Goal: Task Accomplishment & Management: Manage account settings

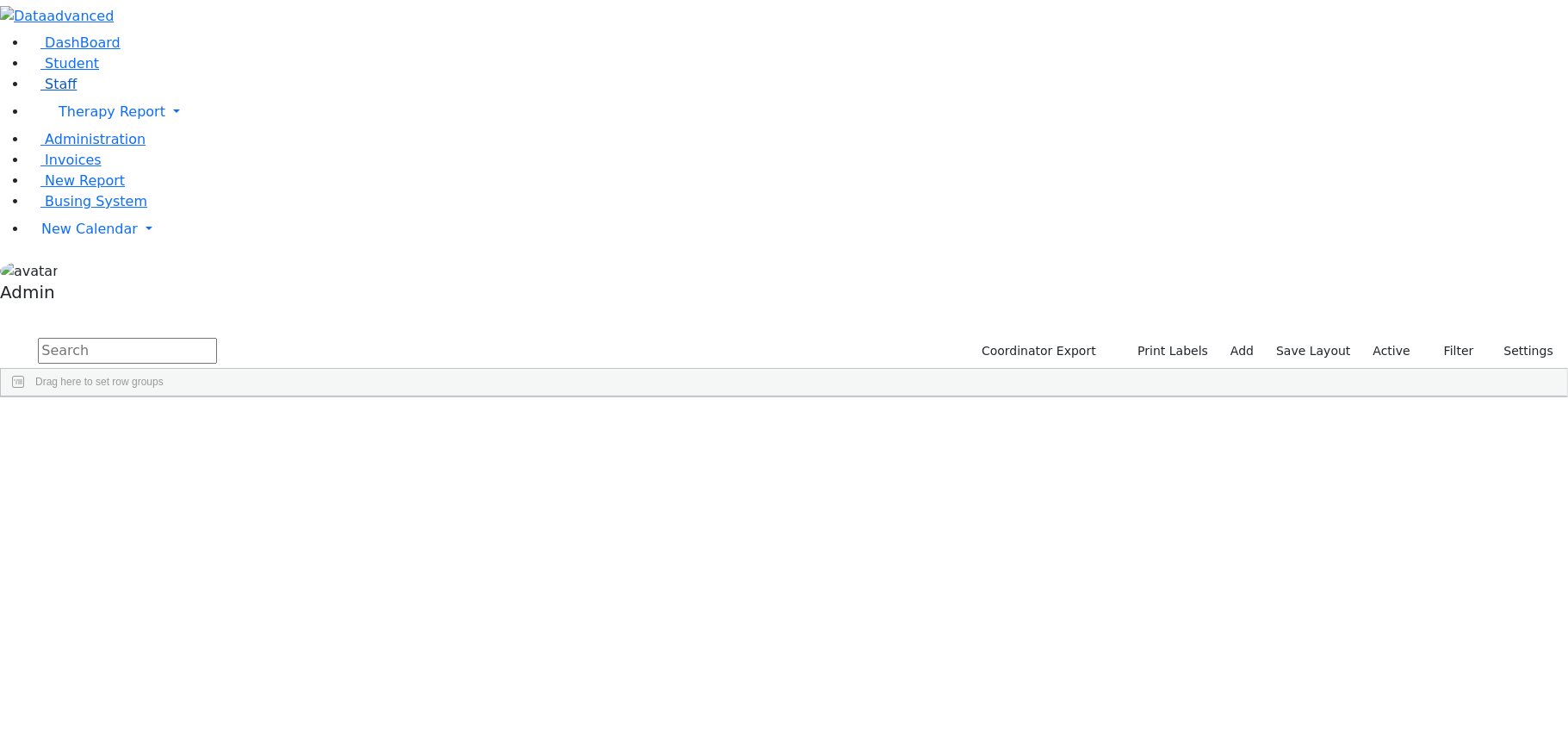
click at [60, 92] on span "Staff" at bounding box center [61, 84] width 32 height 16
click at [97, 424] on div "Abboudi" at bounding box center [49, 437] width 96 height 24
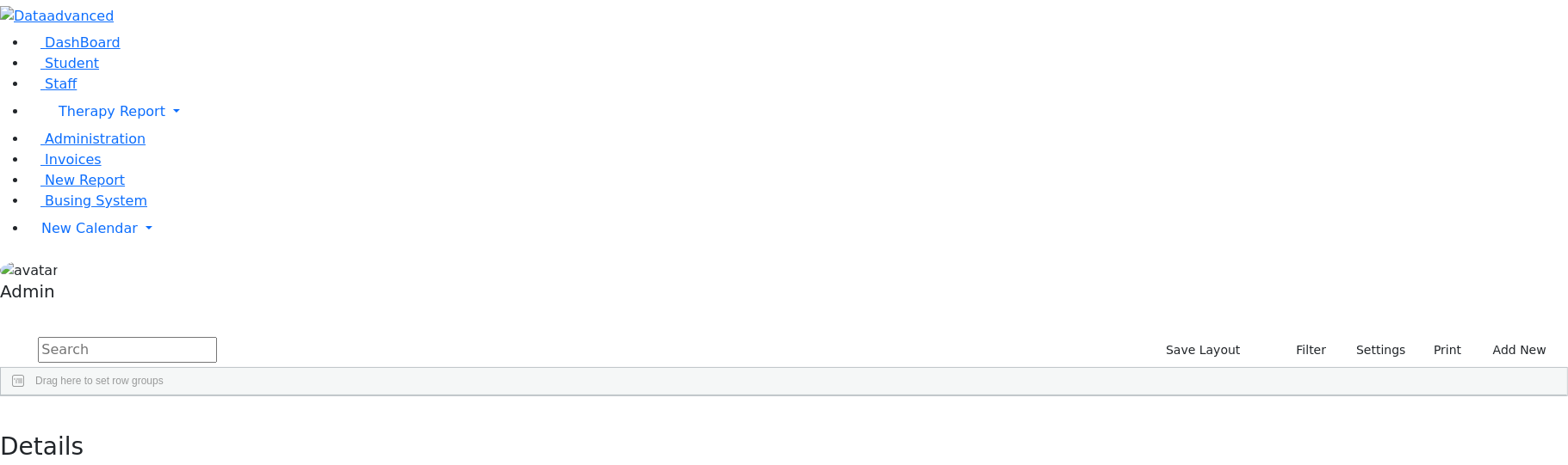
click at [97, 424] on div "Abboudi" at bounding box center [49, 436] width 96 height 24
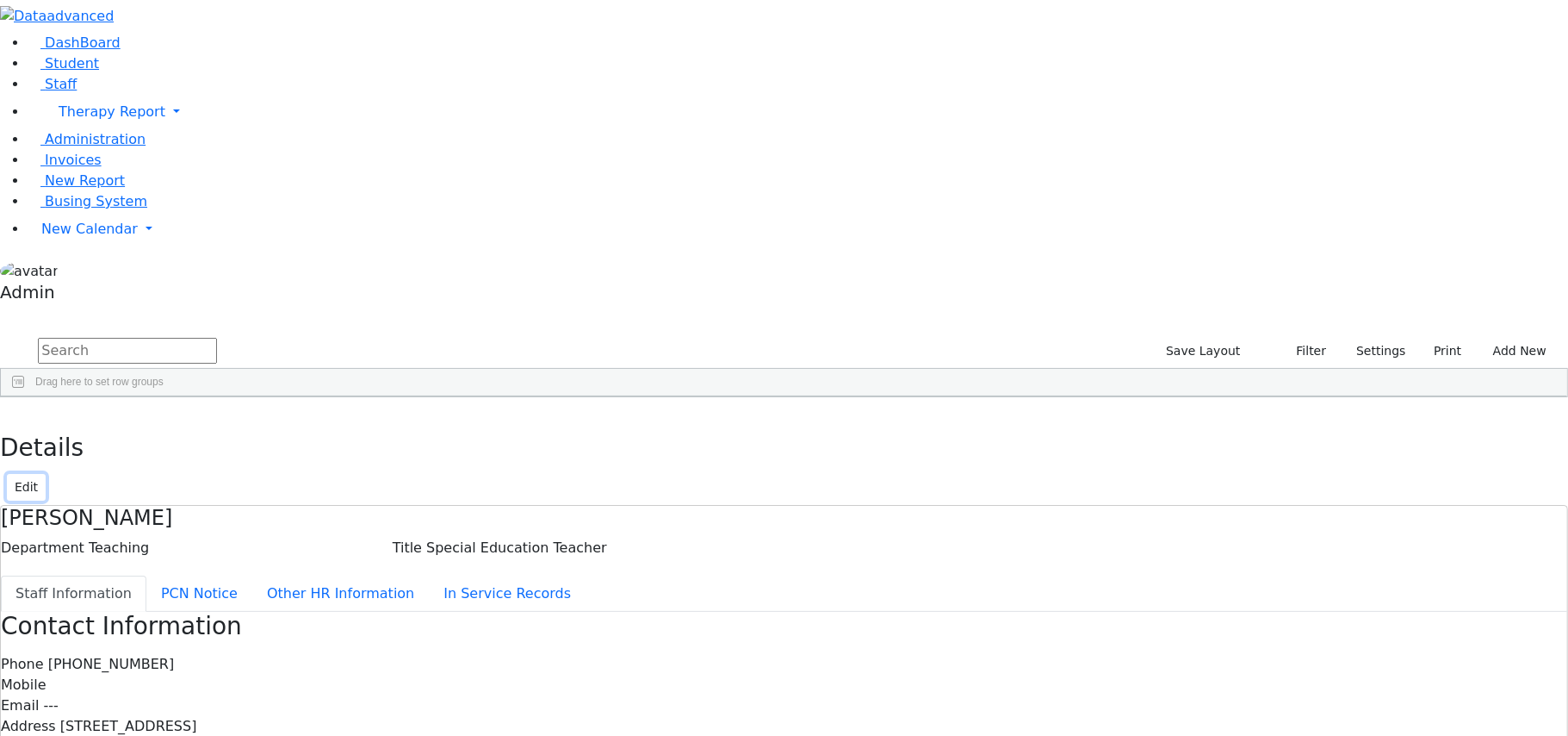
click at [46, 474] on button "Edit" at bounding box center [25, 487] width 38 height 26
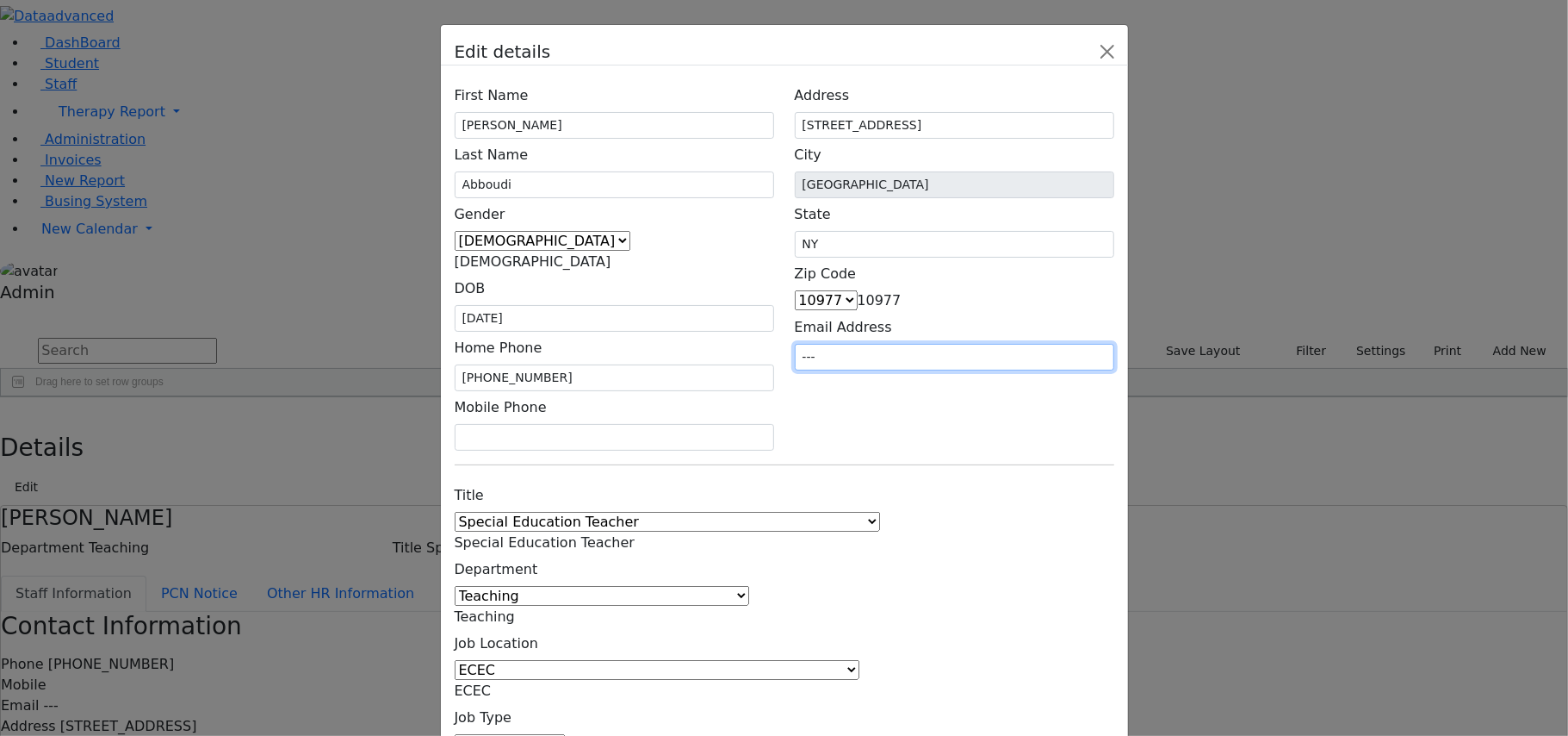
click at [967, 344] on input "---" at bounding box center [954, 357] width 319 height 26
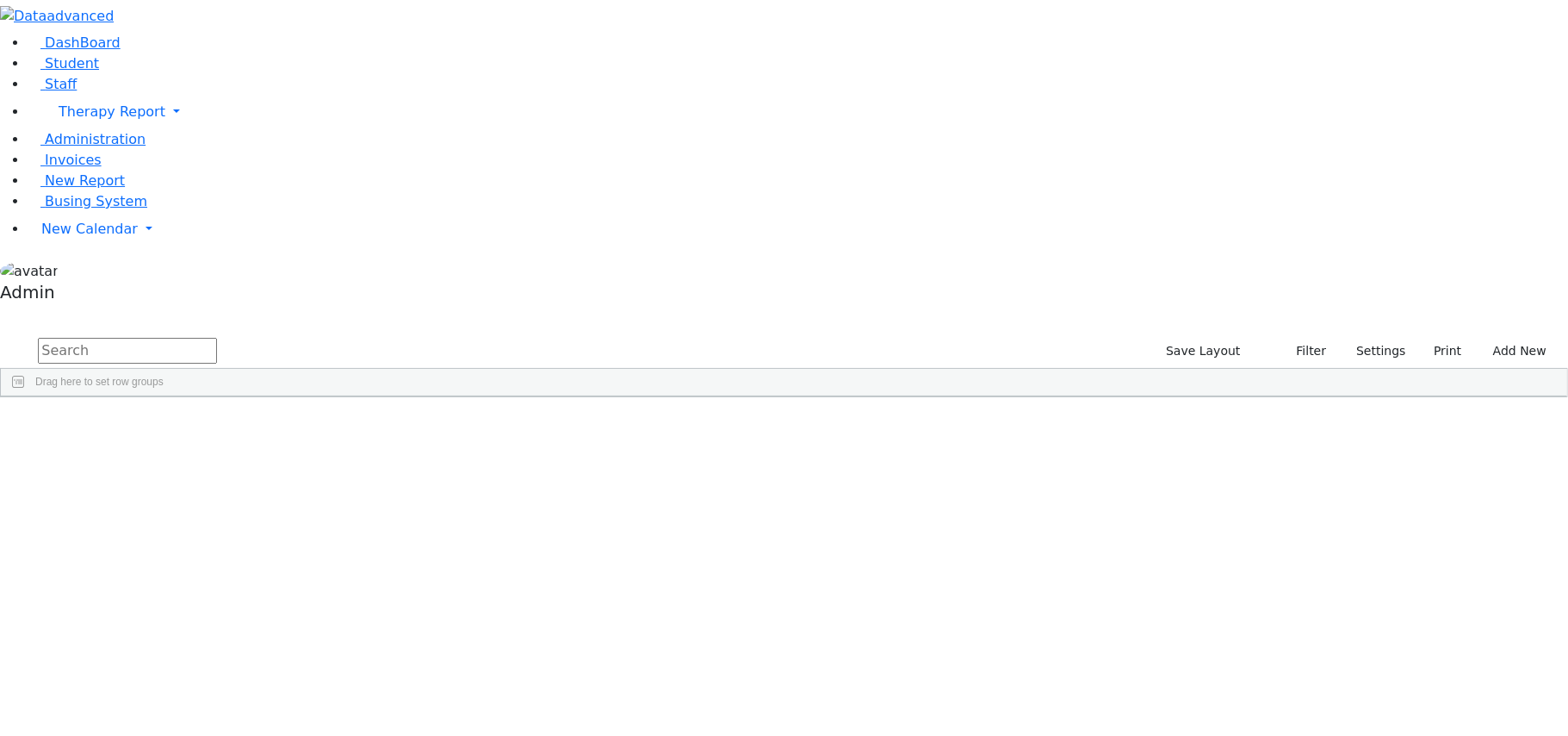
click at [97, 424] on div "Abboudi" at bounding box center [49, 437] width 96 height 24
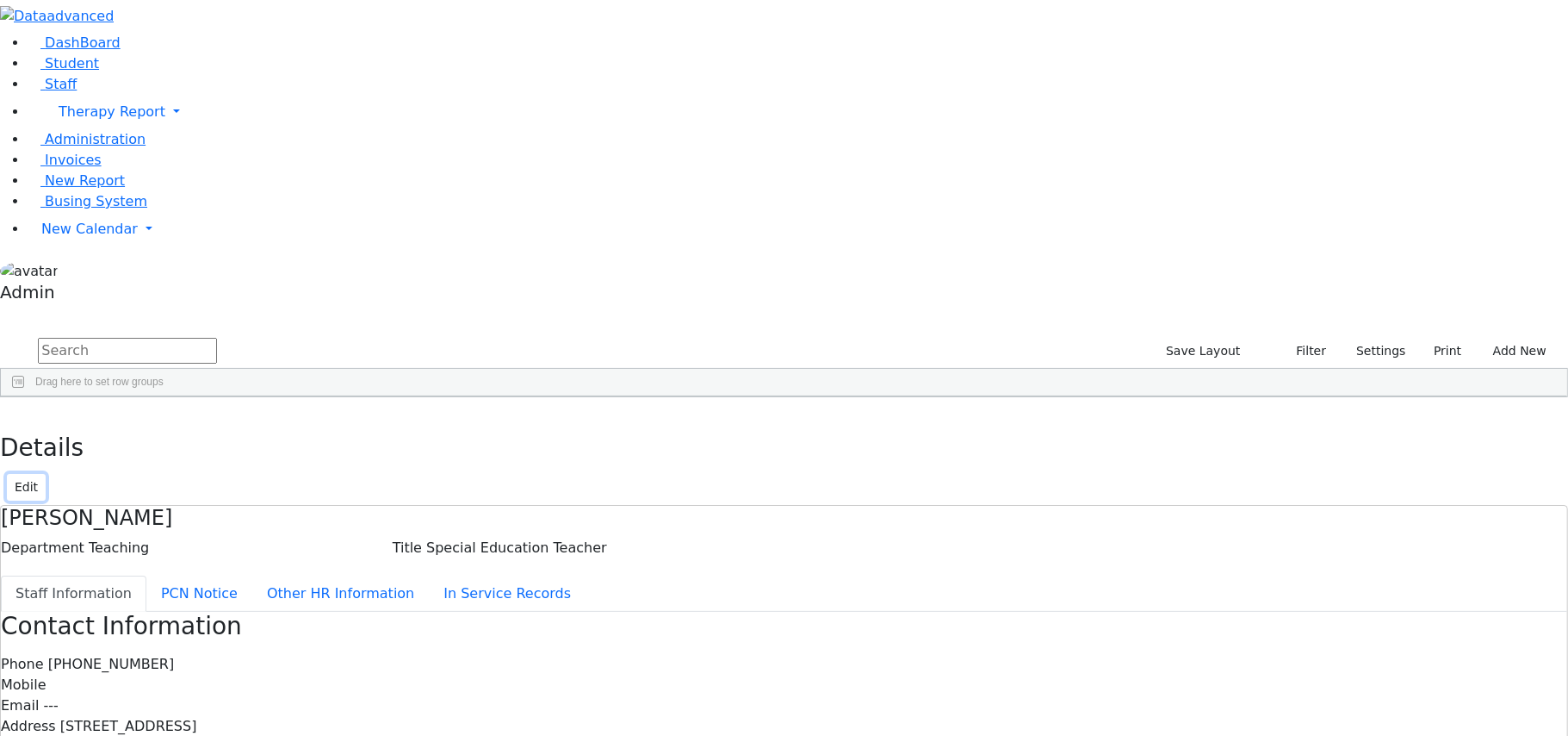
click at [46, 474] on button "Edit" at bounding box center [25, 487] width 38 height 26
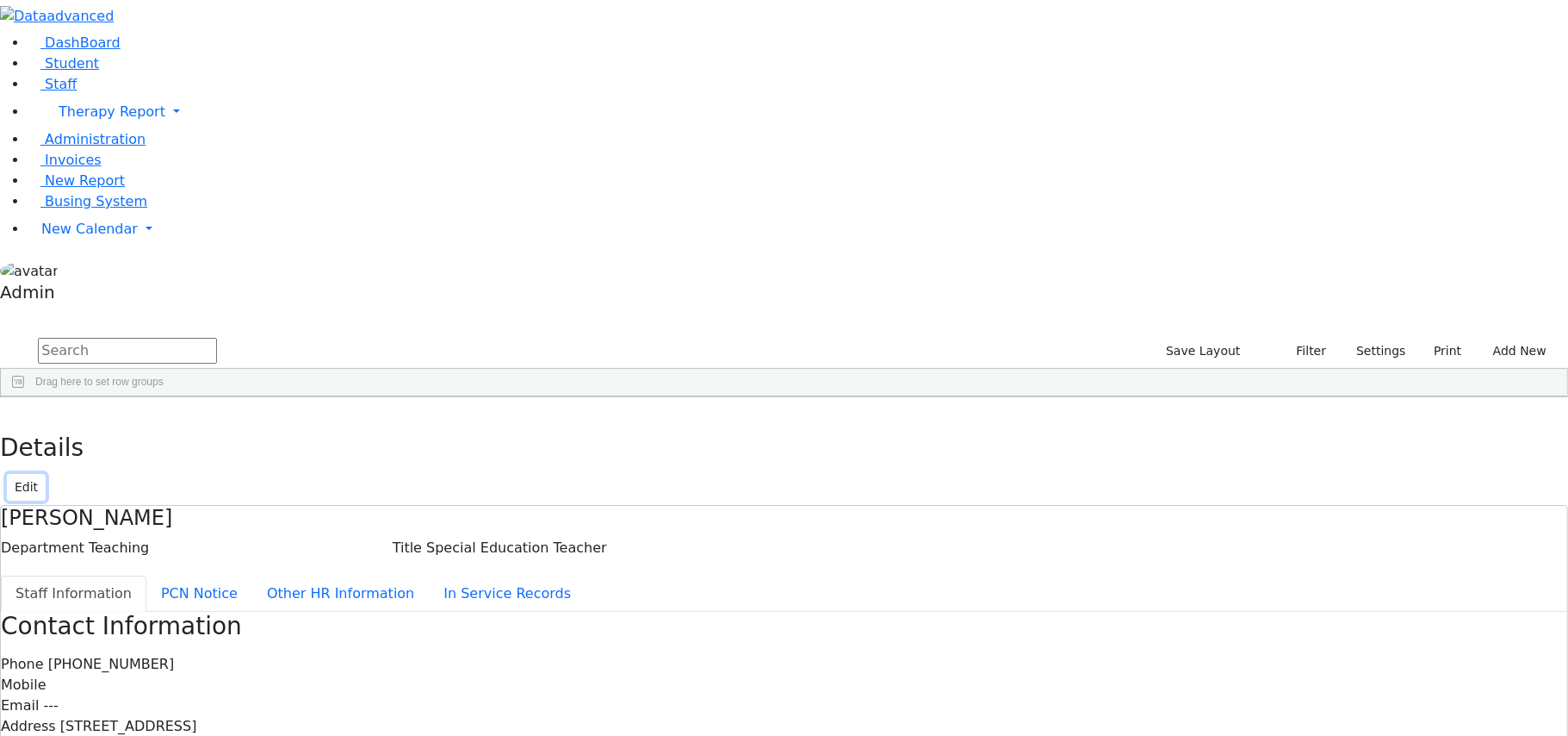
click at [46, 474] on button "Edit" at bounding box center [25, 487] width 38 height 26
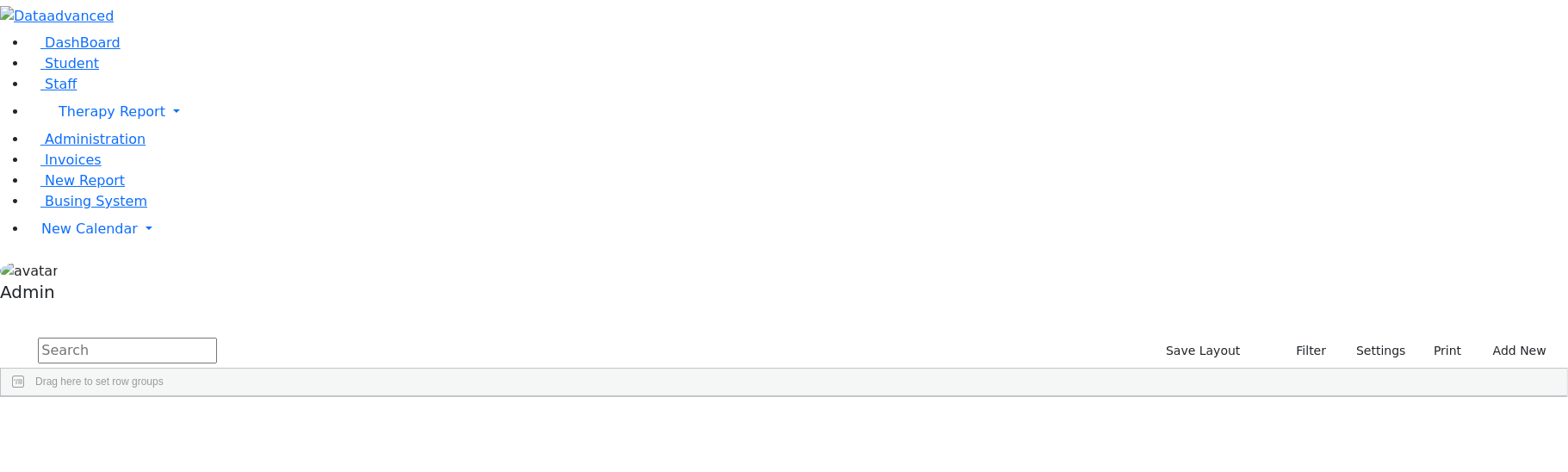
click at [97, 341] on div "Abboudi" at bounding box center [49, 436] width 96 height 24
drag, startPoint x: 0, startPoint y: 0, endPoint x: 224, endPoint y: 160, distance: 275.3
click at [97, 341] on div "Abboudi" at bounding box center [49, 436] width 96 height 24
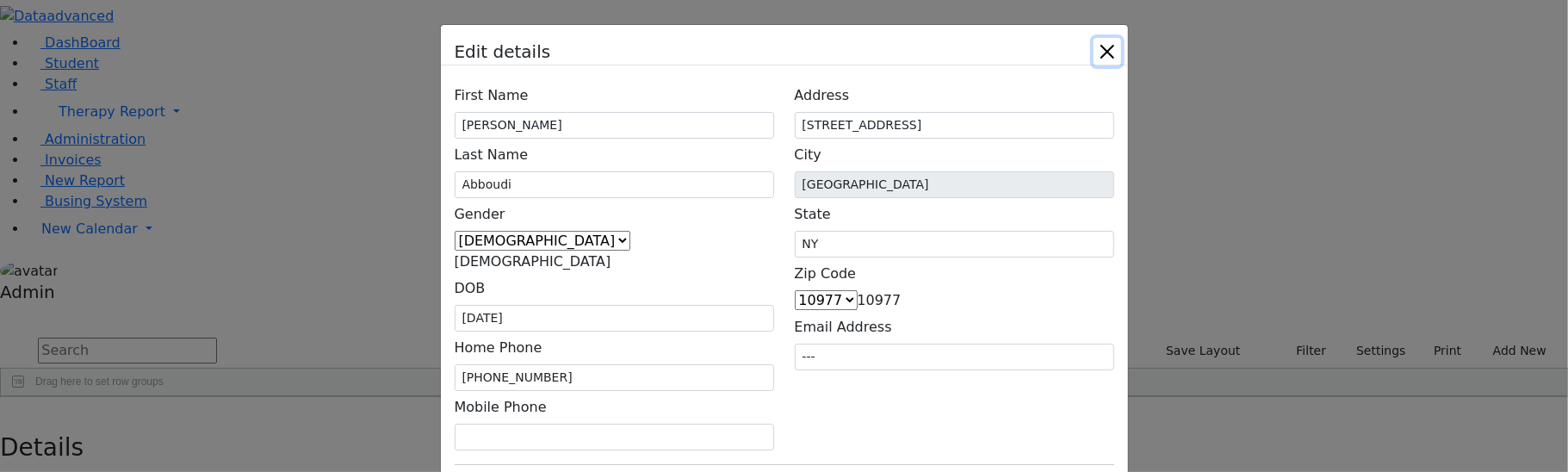
click at [1121, 52] on button "Close" at bounding box center [1106, 51] width 27 height 27
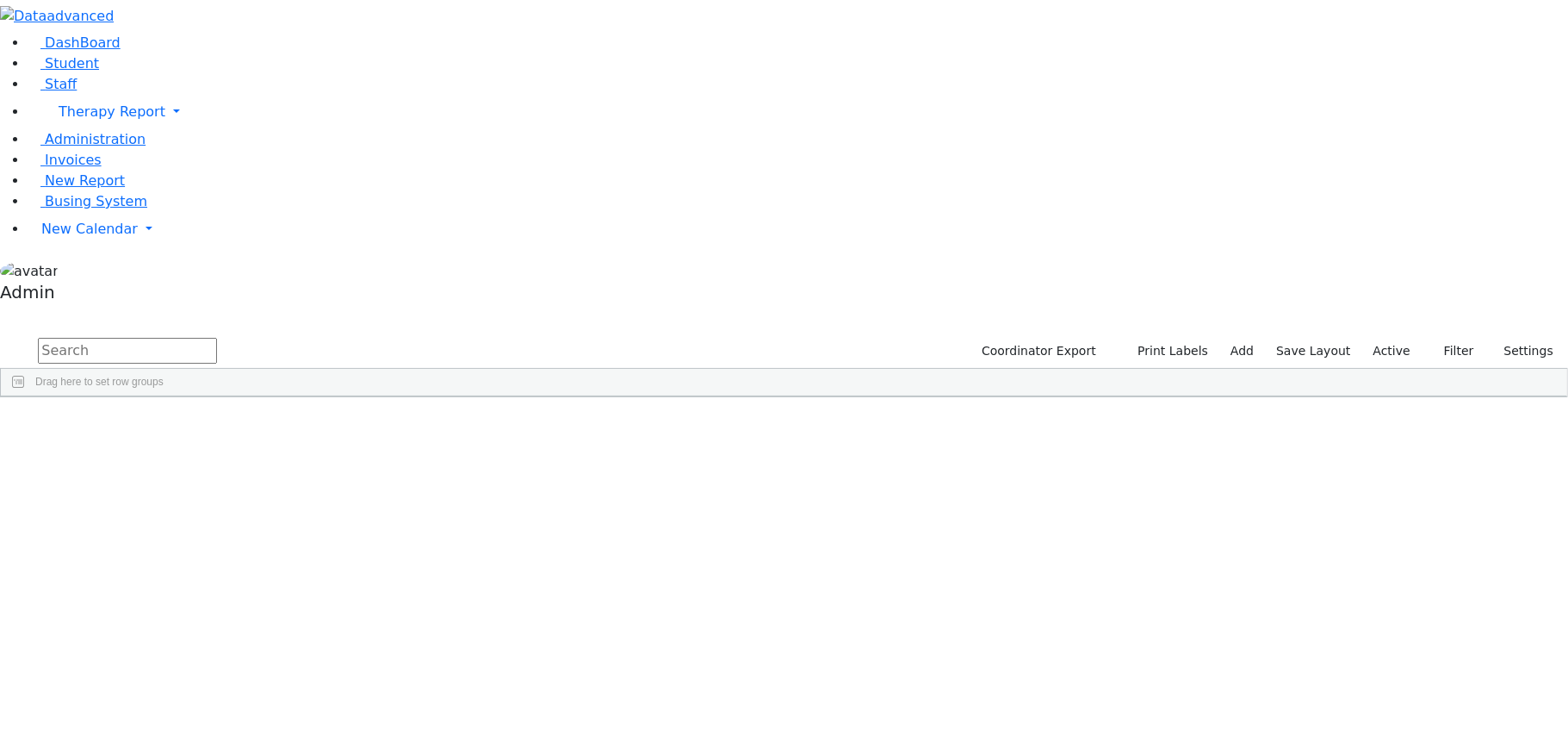
click at [134, 424] on div "[PERSON_NAME]" at bounding box center [68, 437] width 133 height 24
click at [46, 92] on span "Staff" at bounding box center [61, 84] width 32 height 16
click at [97, 424] on div "Abboudi" at bounding box center [49, 437] width 96 height 24
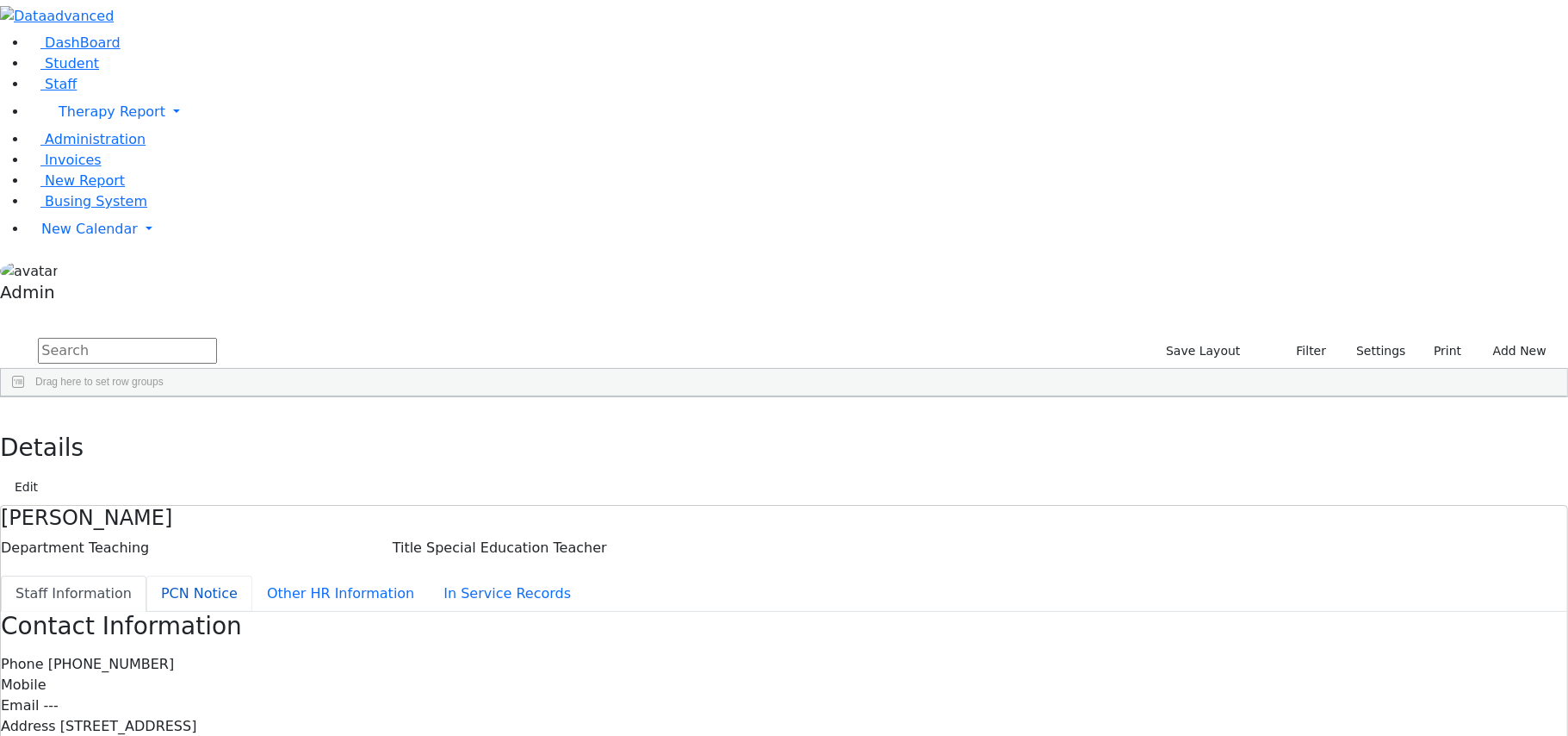
click at [252, 575] on button "PCN Notice" at bounding box center [199, 593] width 106 height 37
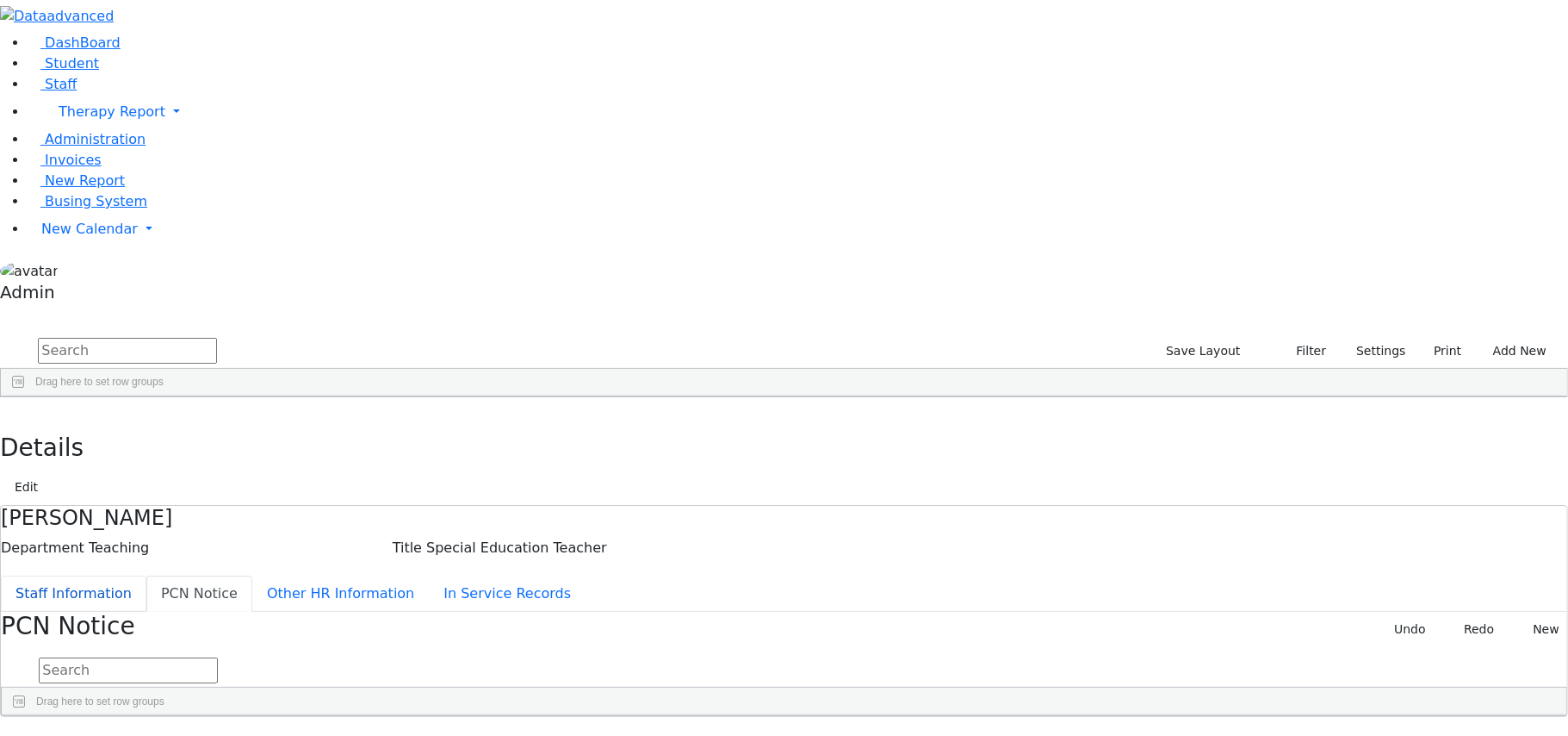
click at [146, 575] on button "Staff Information" at bounding box center [73, 593] width 145 height 37
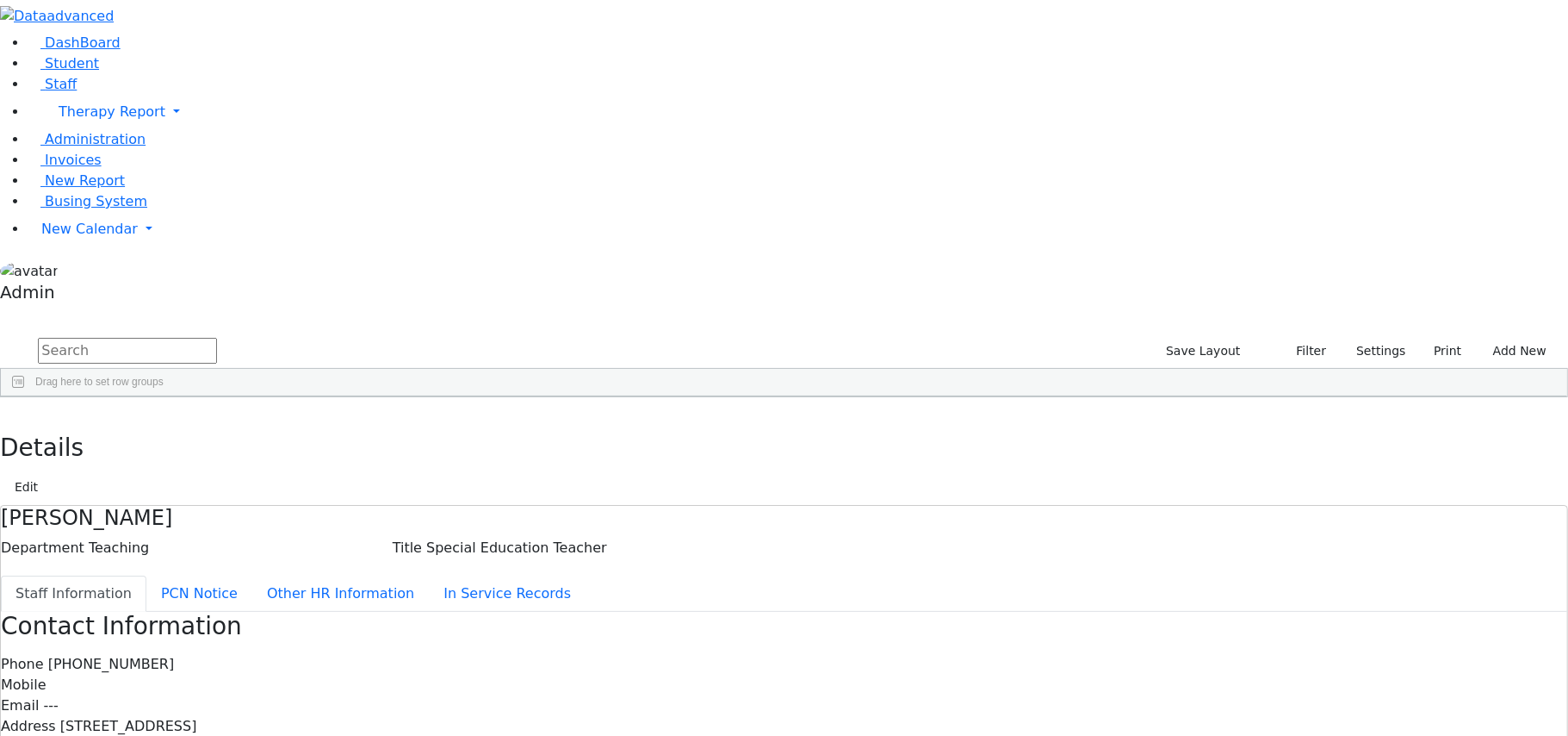
click at [1486, 468] on div "Edit" at bounding box center [784, 486] width 1568 height 37
click at [46, 474] on button "Edit" at bounding box center [25, 487] width 38 height 26
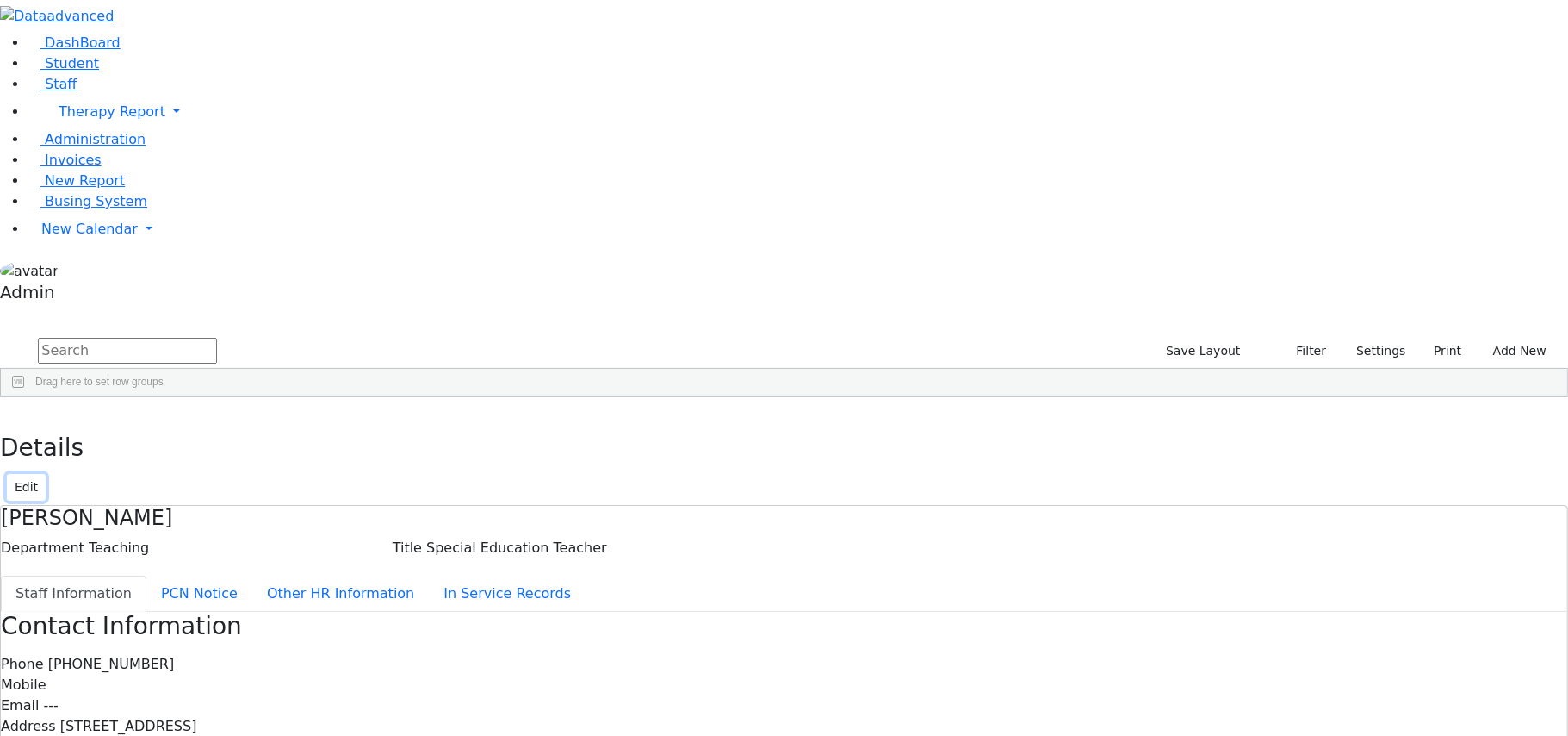
click at [46, 474] on button "Edit" at bounding box center [25, 487] width 38 height 26
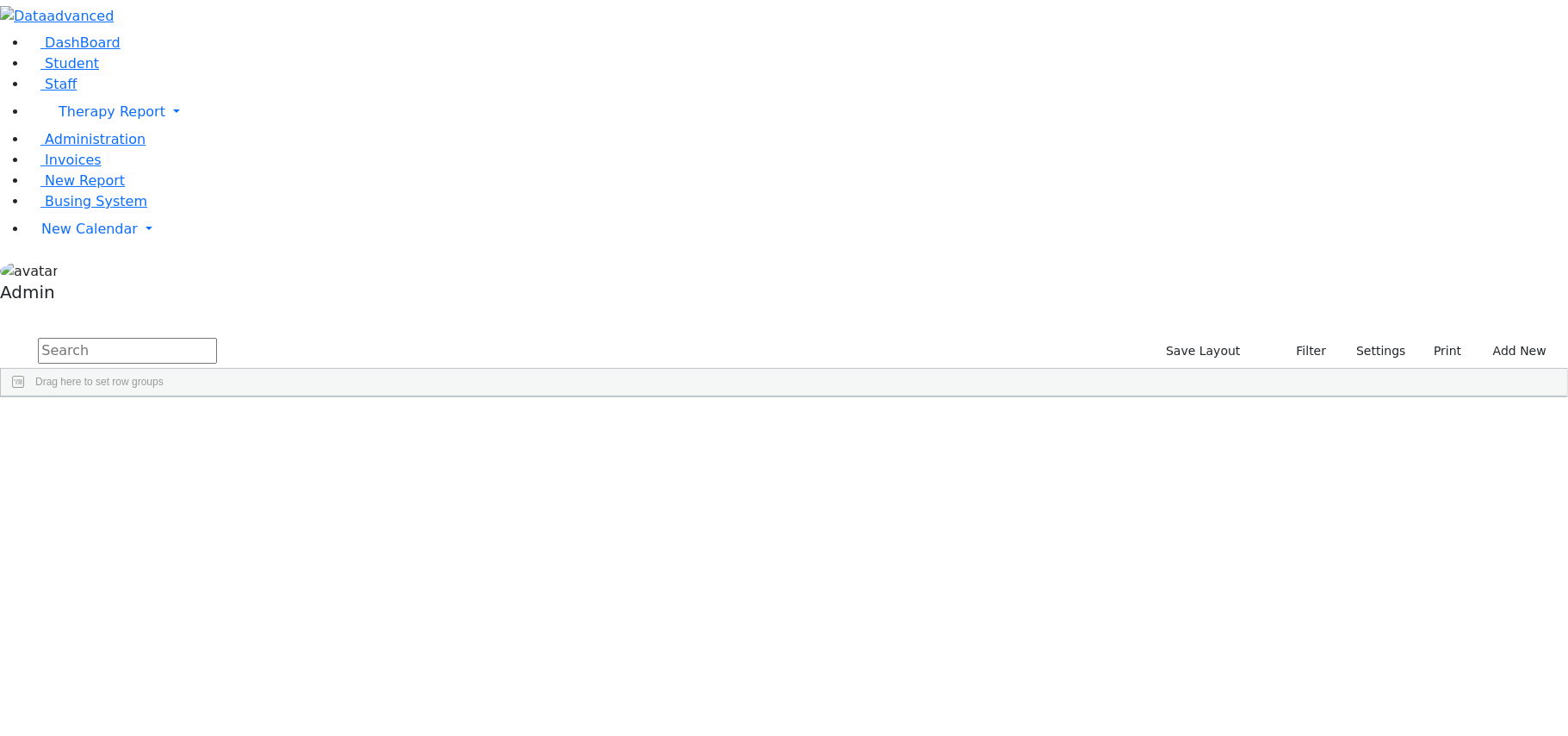
click at [97, 424] on div "Abboudi" at bounding box center [49, 437] width 96 height 24
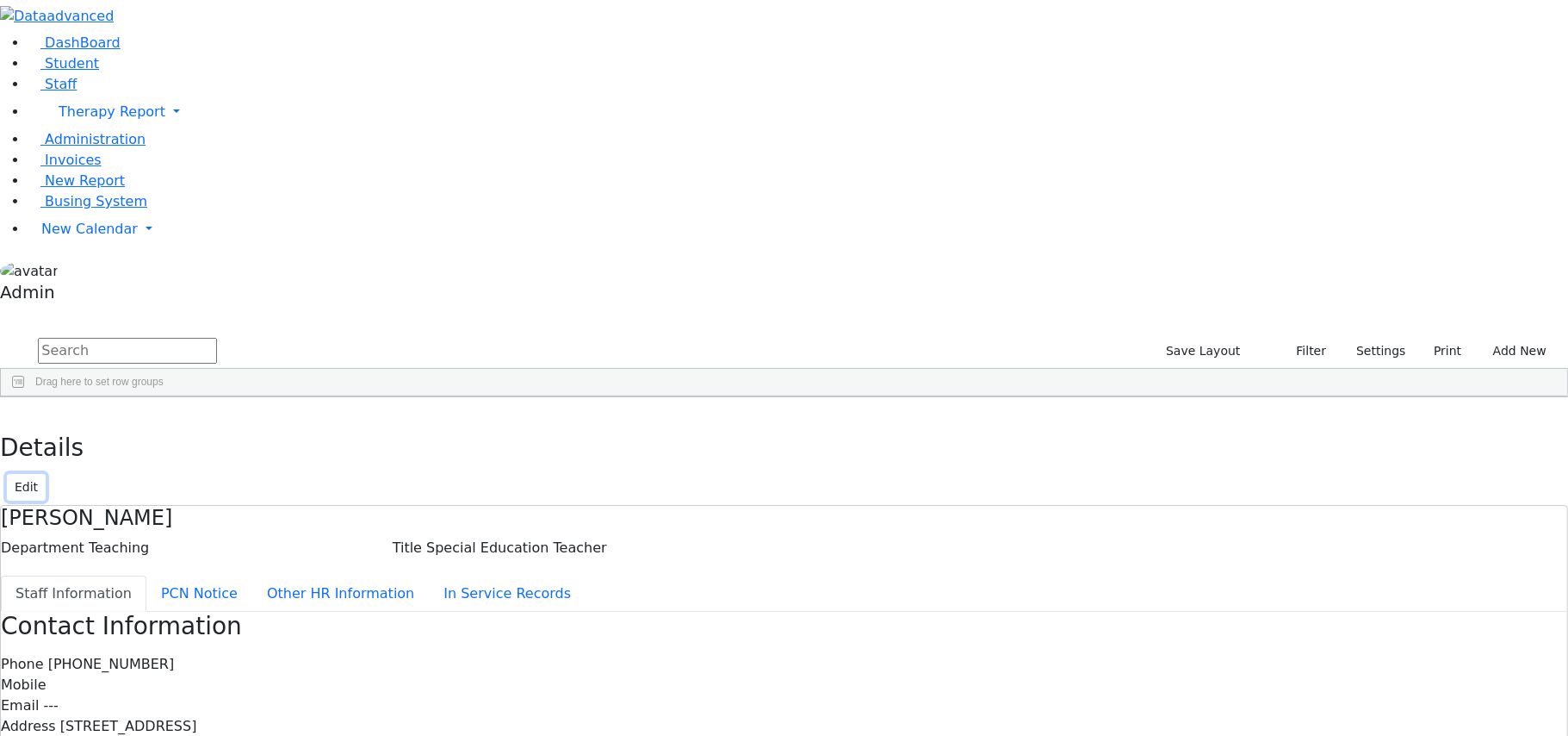
click at [46, 474] on button "Edit" at bounding box center [25, 487] width 38 height 26
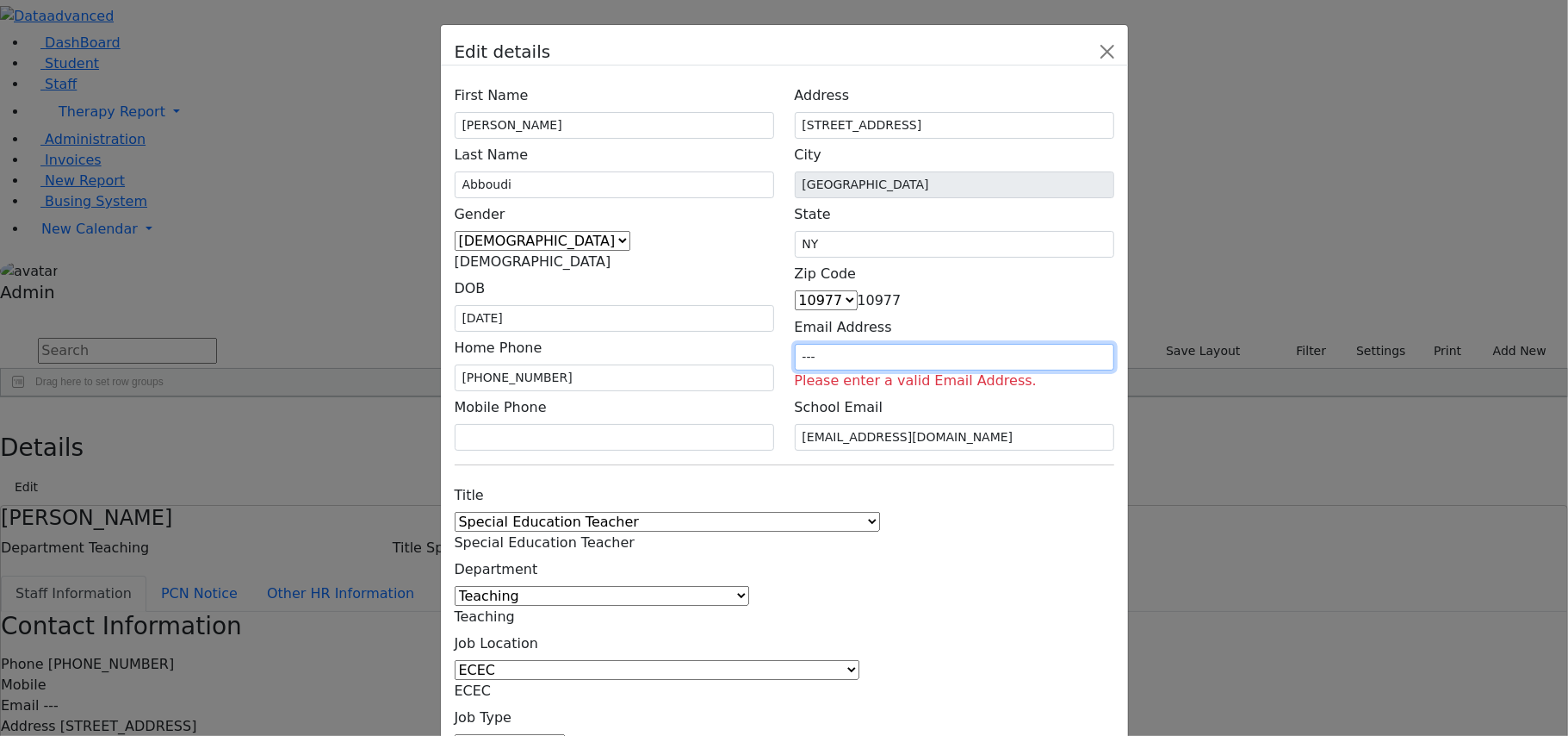
drag, startPoint x: 986, startPoint y: 287, endPoint x: 923, endPoint y: 286, distance: 63.0
click at [923, 311] on div "Email Address --- Please enter a valid Email Address." at bounding box center [954, 350] width 319 height 80
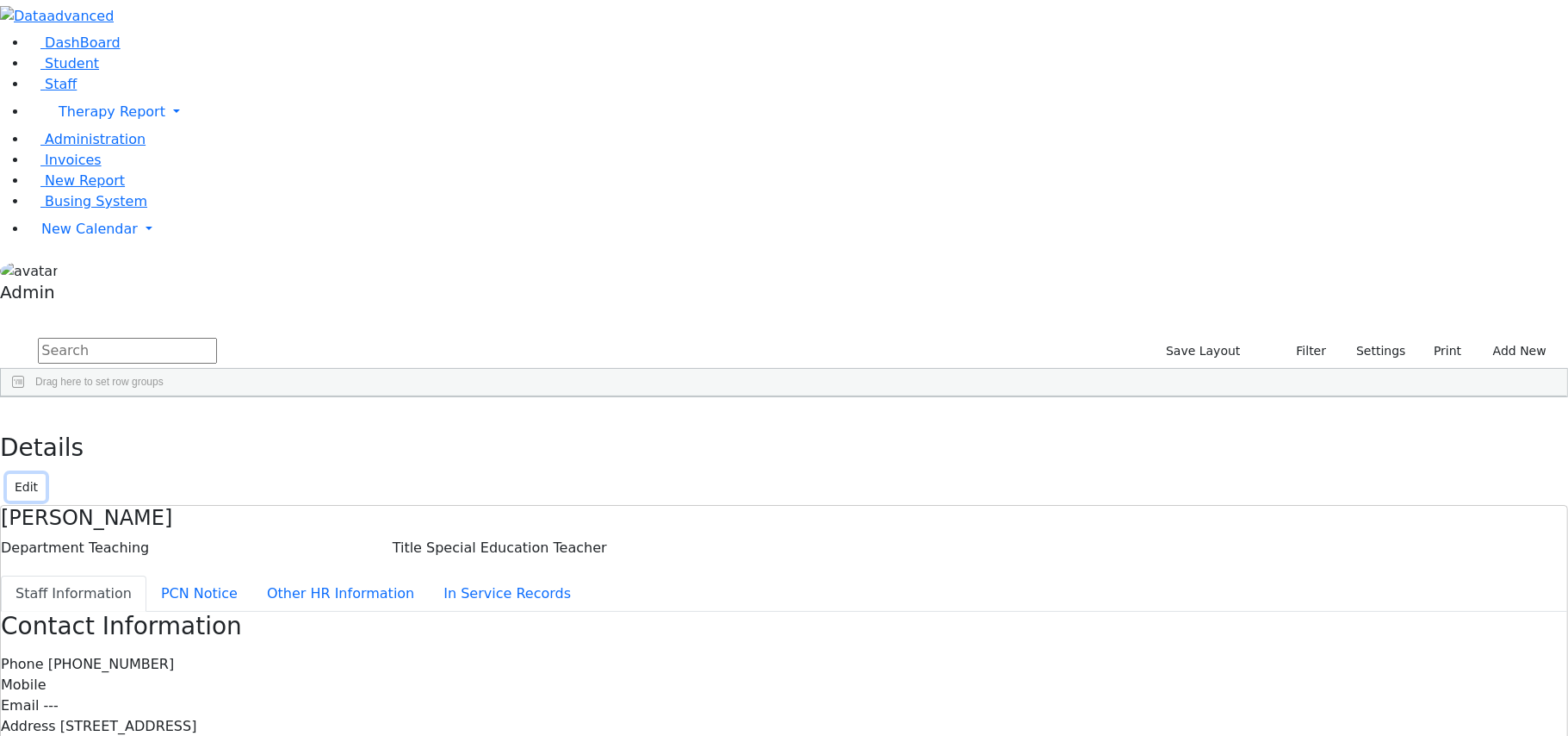
click at [46, 474] on button "Edit" at bounding box center [25, 487] width 38 height 26
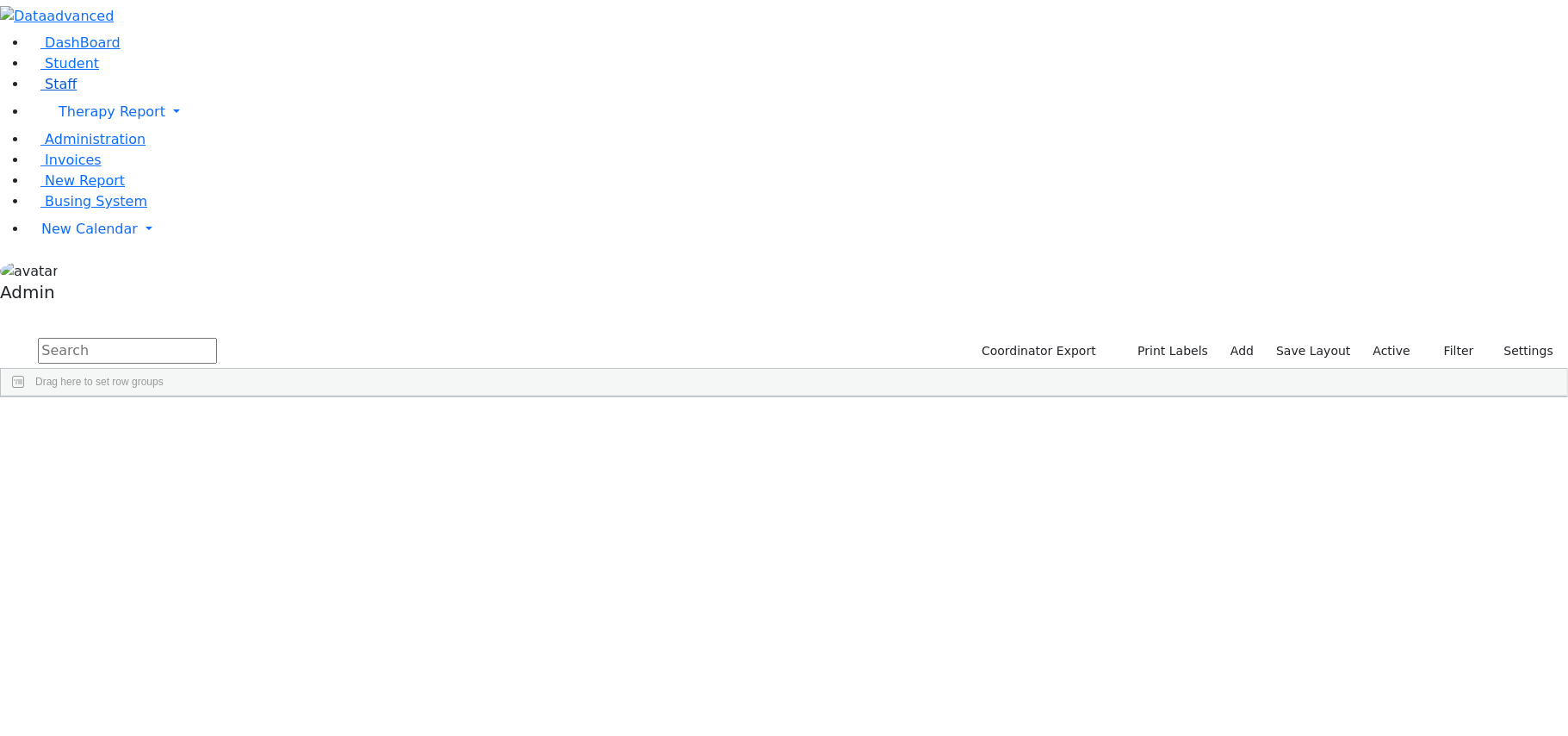
click at [53, 92] on span "Staff" at bounding box center [61, 84] width 32 height 16
click at [97, 424] on div "Abboudi" at bounding box center [49, 437] width 96 height 24
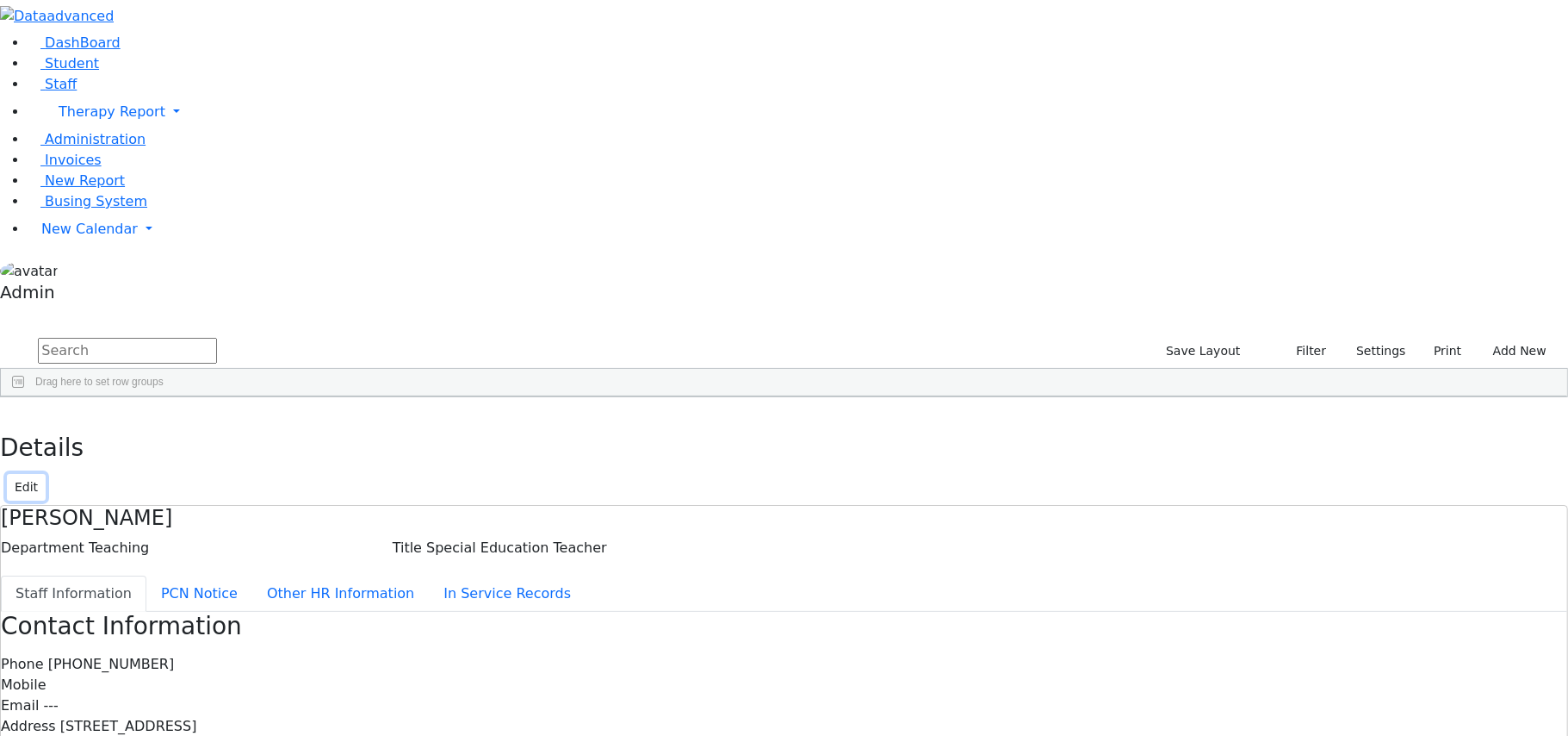
click at [46, 474] on button "Edit" at bounding box center [25, 487] width 38 height 26
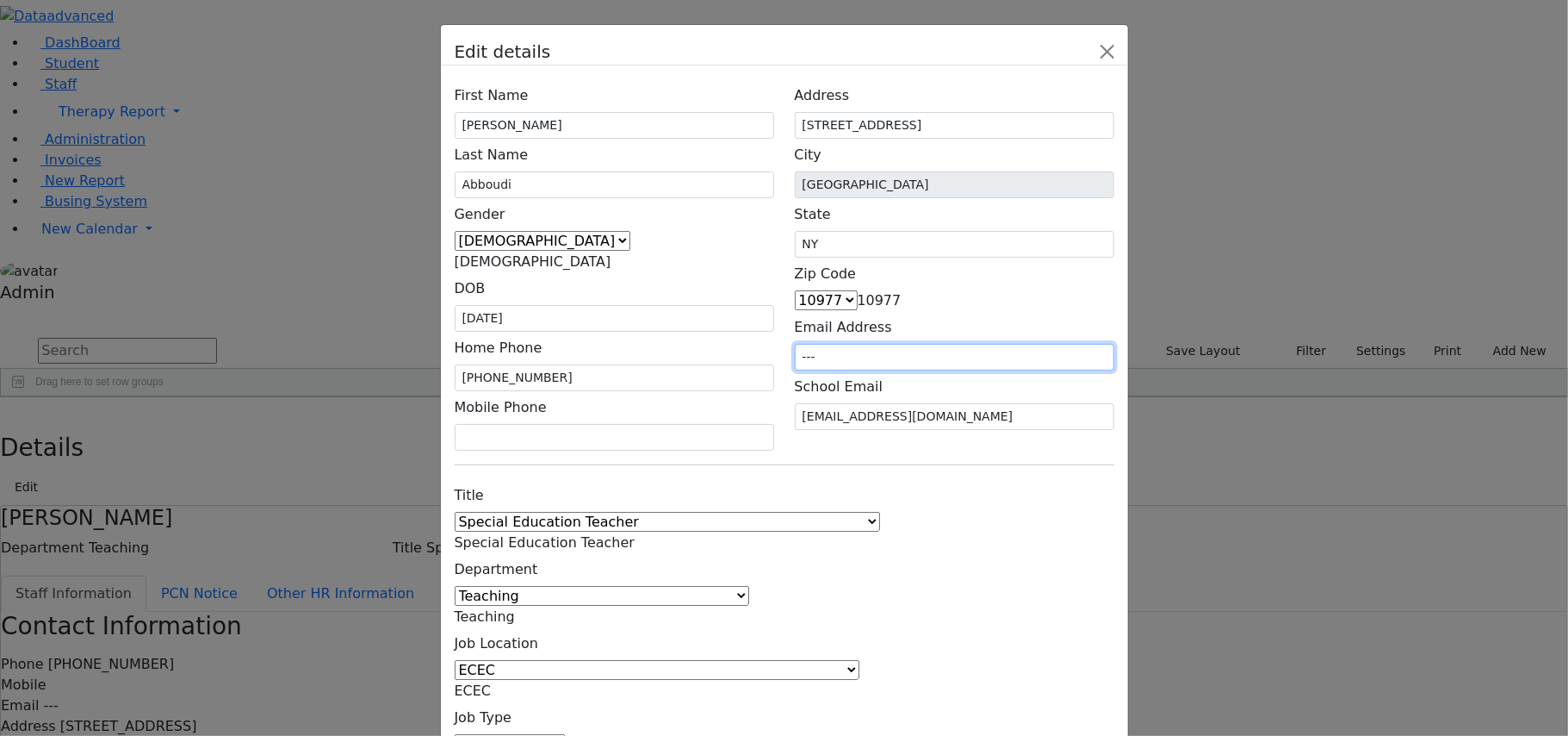
drag, startPoint x: 1028, startPoint y: 293, endPoint x: 811, endPoint y: 308, distance: 217.5
click at [811, 308] on div "Address [STREET_ADDRESS] City [GEOGRAPHIC_DATA] State [GEOGRAPHIC_DATA] Zip Cod…" at bounding box center [954, 264] width 340 height 371
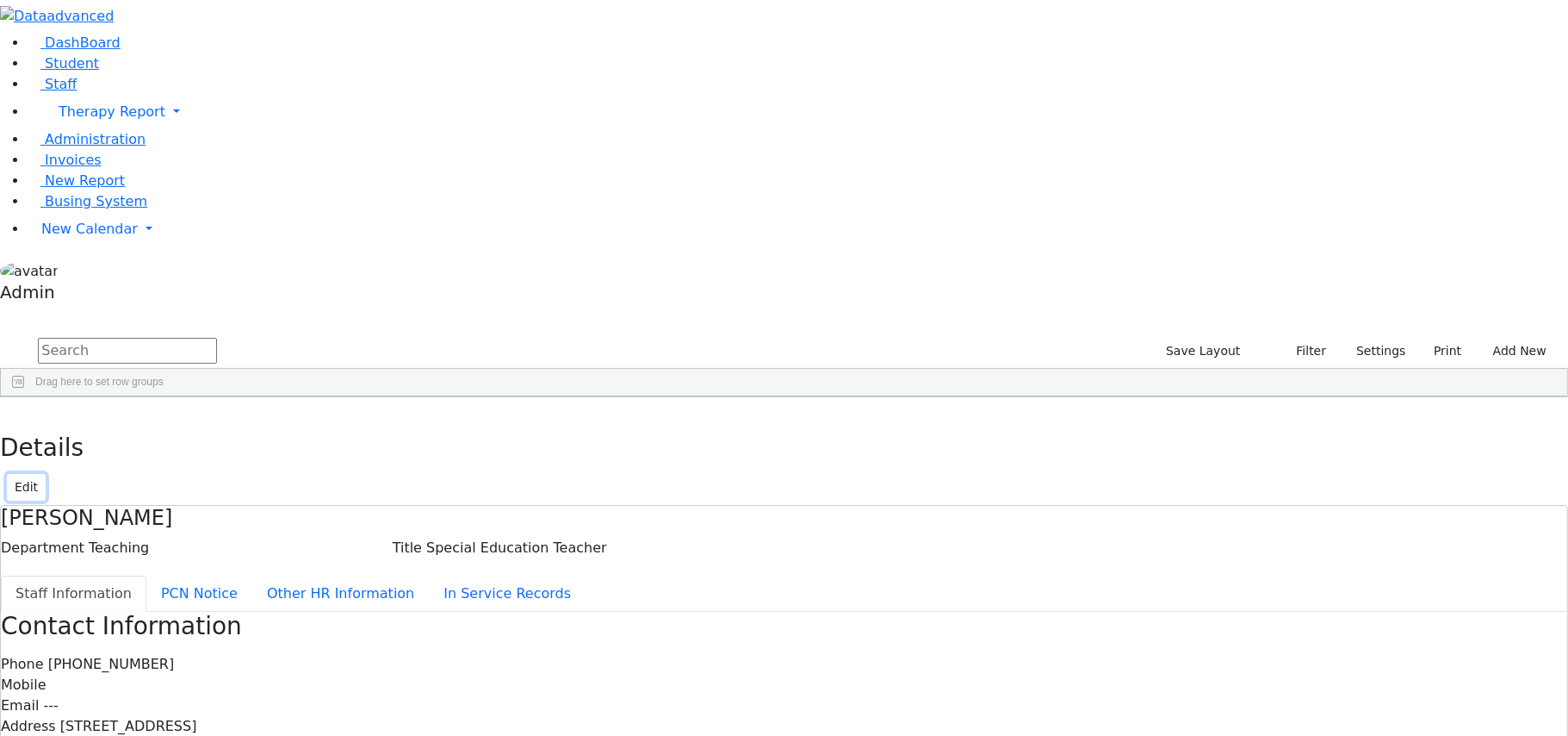
click at [46, 474] on button "Edit" at bounding box center [25, 487] width 38 height 26
